Goal: Information Seeking & Learning: Check status

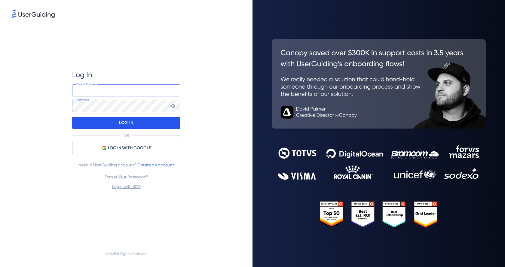
type input "[EMAIL_ADDRESS][DOMAIN_NAME]"
click at [127, 124] on p "LOG IN" at bounding box center [126, 123] width 14 height 10
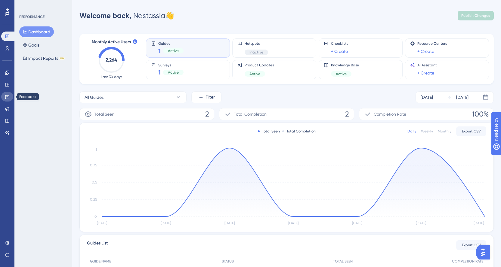
click at [9, 99] on icon at bounding box center [7, 96] width 5 height 5
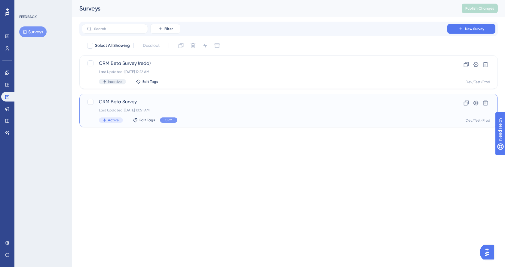
click at [149, 102] on span "CRM Beta Survey" at bounding box center [264, 101] width 331 height 7
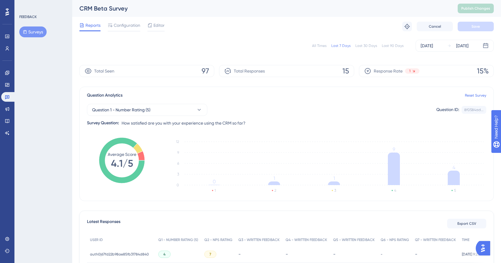
click at [369, 44] on div "Last 30 Days" at bounding box center [366, 45] width 22 height 5
click at [363, 42] on div "All Times Last 7 Days Last 30 Days Last 90 Days [DATE] [DATE]" at bounding box center [286, 46] width 414 height 12
click at [348, 43] on div "Last 7 Days" at bounding box center [340, 45] width 19 height 5
click at [168, 107] on button "Question 1 - Number Rating (5)" at bounding box center [147, 110] width 120 height 12
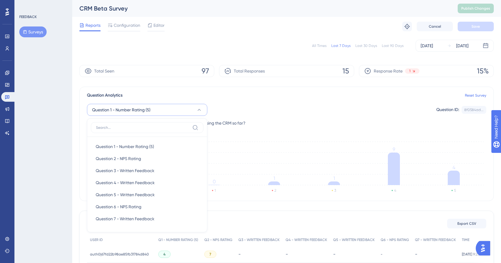
scroll to position [44, 0]
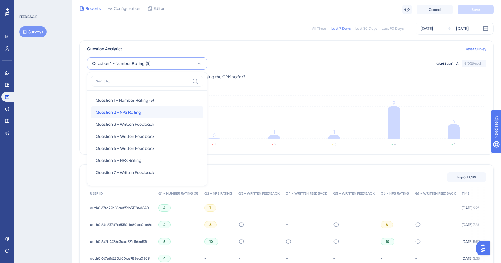
click at [138, 114] on span "Question 2 - NPS Rating" at bounding box center [118, 112] width 45 height 7
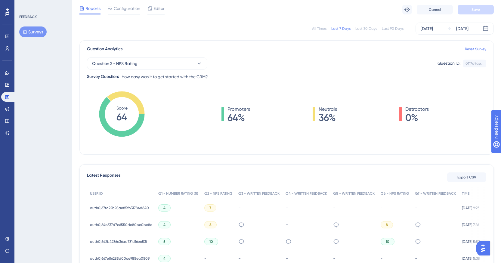
click at [361, 28] on div "Last 30 Days" at bounding box center [366, 28] width 22 height 5
click at [163, 58] on button "Question 2 - NPS Rating" at bounding box center [147, 63] width 120 height 12
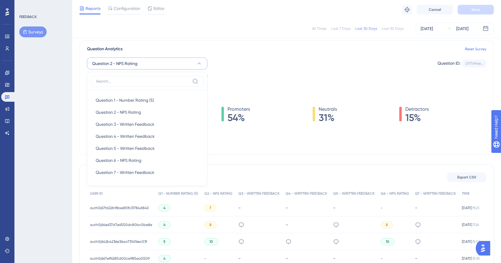
scroll to position [41, 0]
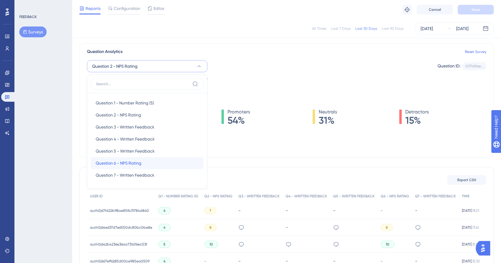
click at [135, 162] on span "Question 6 - NPS Rating" at bounding box center [119, 162] width 46 height 7
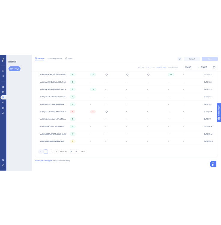
scroll to position [377, 0]
